Goal: Navigation & Orientation: Find specific page/section

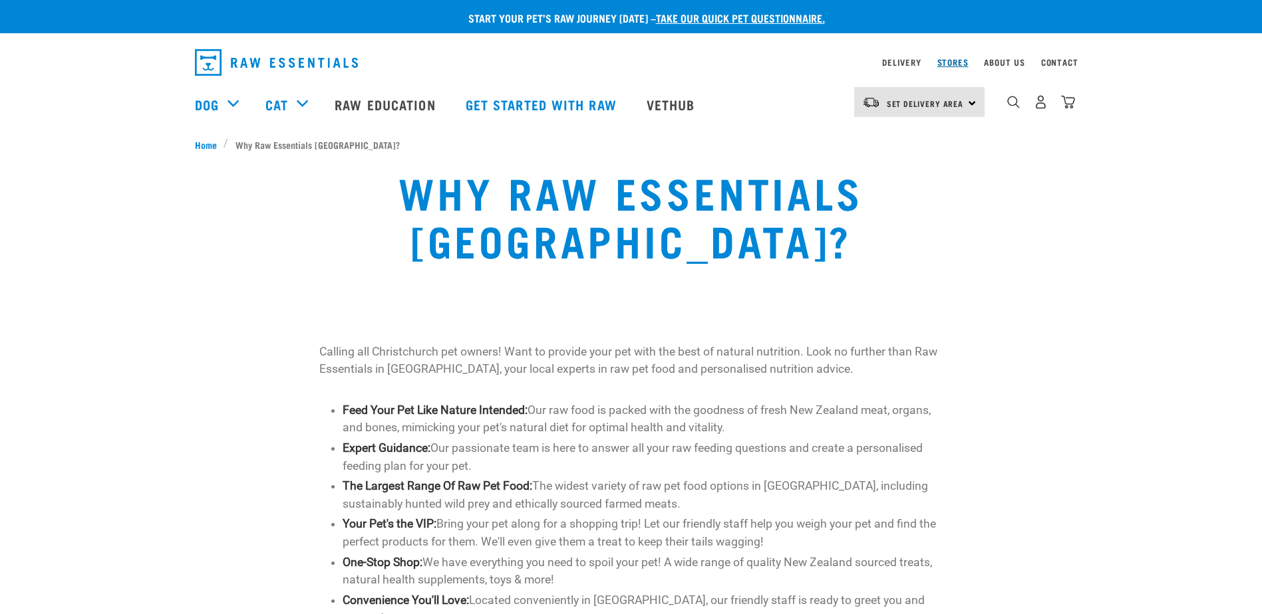
click at [950, 62] on link "Stores" at bounding box center [952, 62] width 31 height 5
